Goal: Check status: Check status

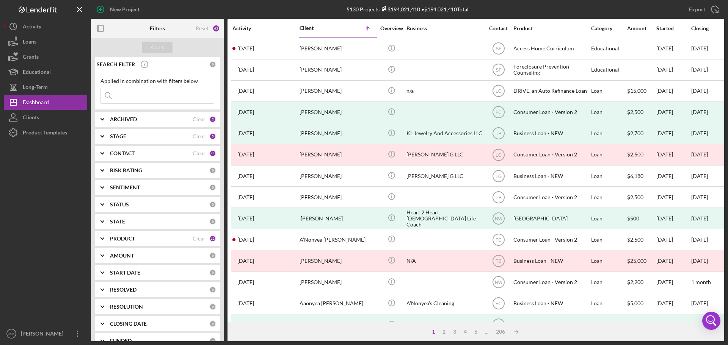
click at [145, 94] on input at bounding box center [157, 95] width 113 height 15
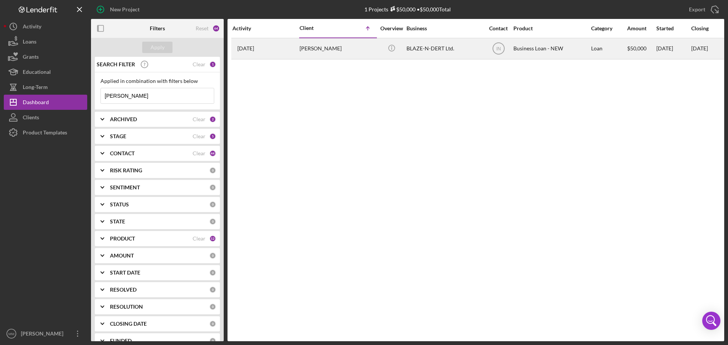
type input "[PERSON_NAME]"
click at [318, 49] on div "[PERSON_NAME]" at bounding box center [337, 49] width 76 height 20
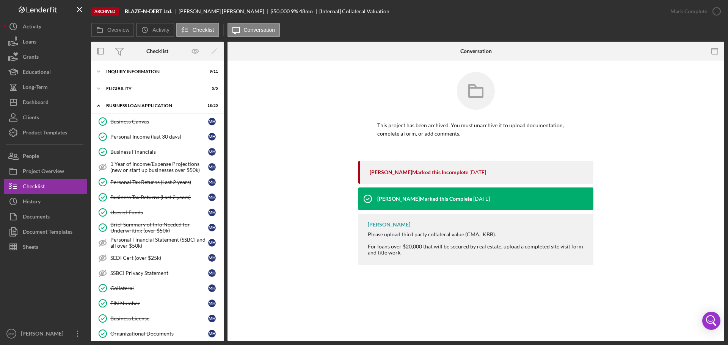
scroll to position [210, 0]
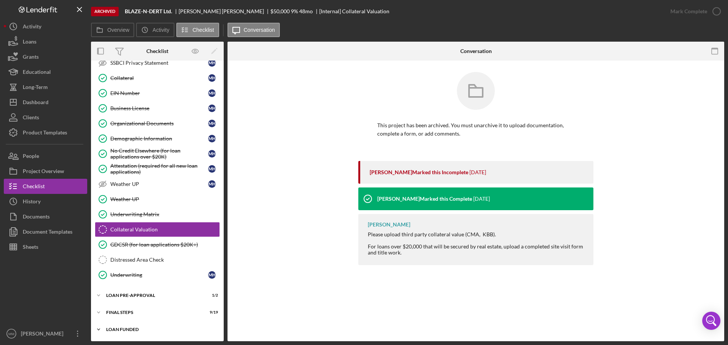
click at [125, 330] on div "LOAN FUNDED" at bounding box center [160, 330] width 108 height 5
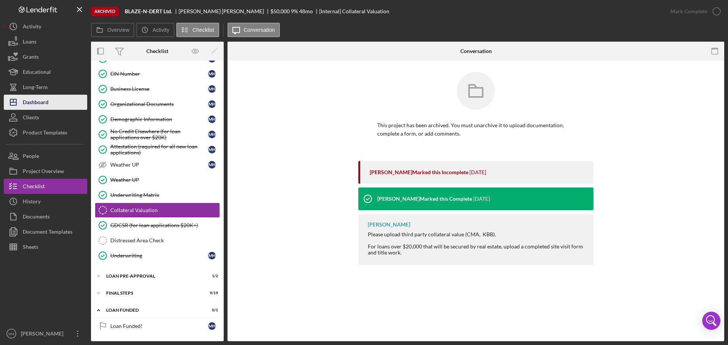
drag, startPoint x: 42, startPoint y: 105, endPoint x: 40, endPoint y: 101, distance: 4.1
click at [42, 105] on div "Dashboard" at bounding box center [36, 103] width 26 height 17
